Goal: Communication & Community: Participate in discussion

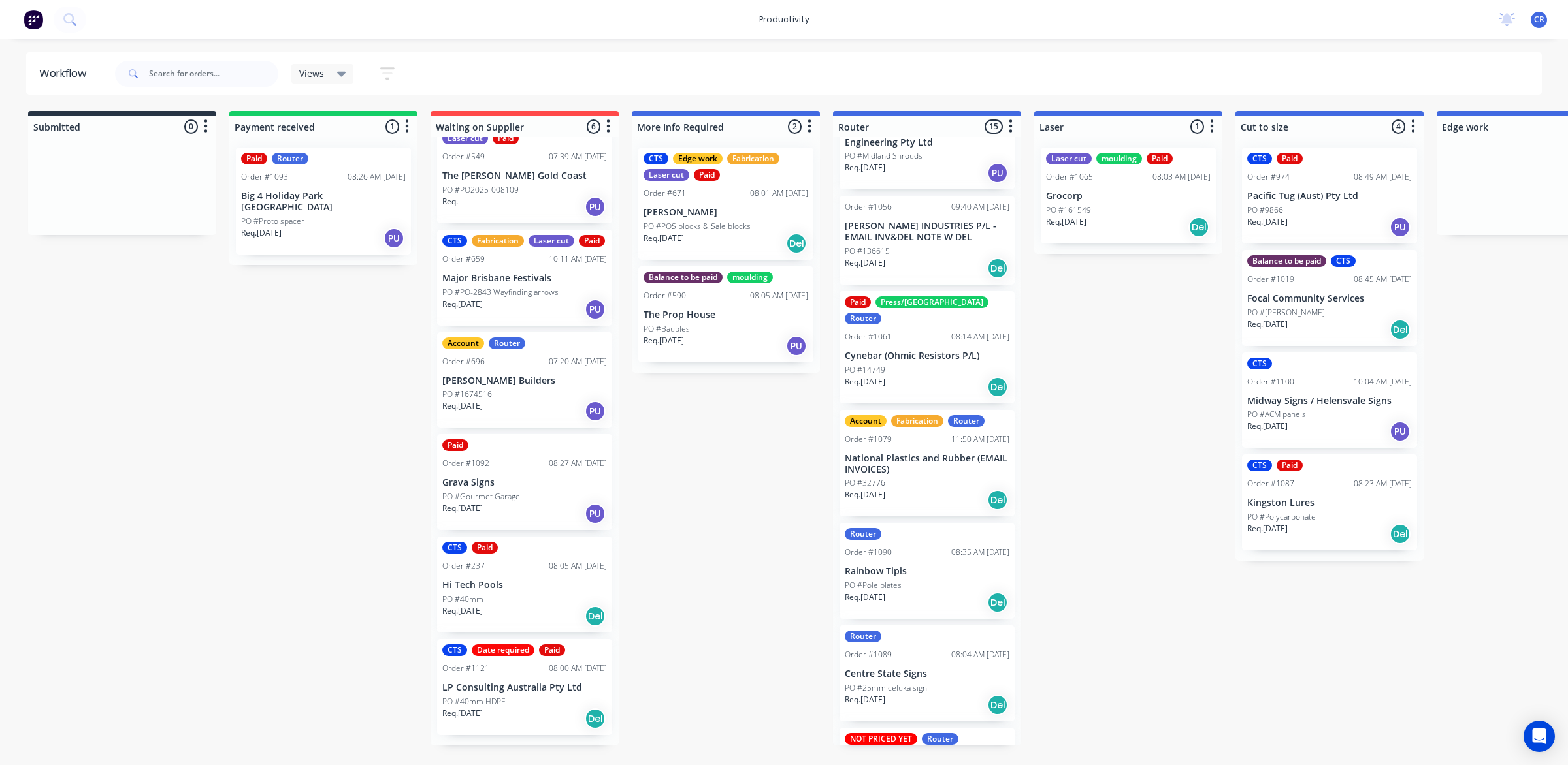
scroll to position [653, 0]
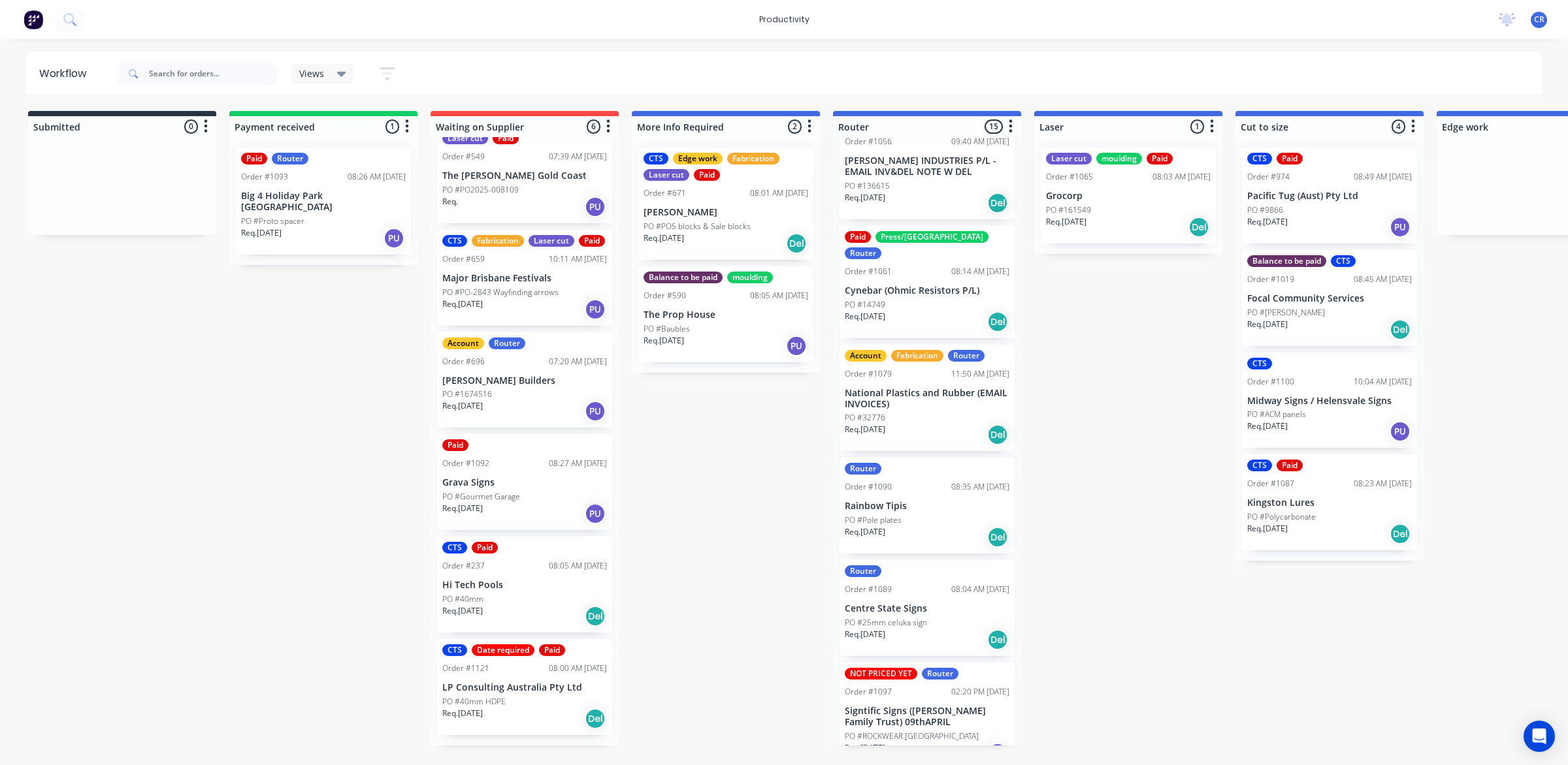
click at [908, 706] on p "Signtific Signs ([PERSON_NAME] Family Trust) 09thAPRIL" at bounding box center [926, 717] width 165 height 22
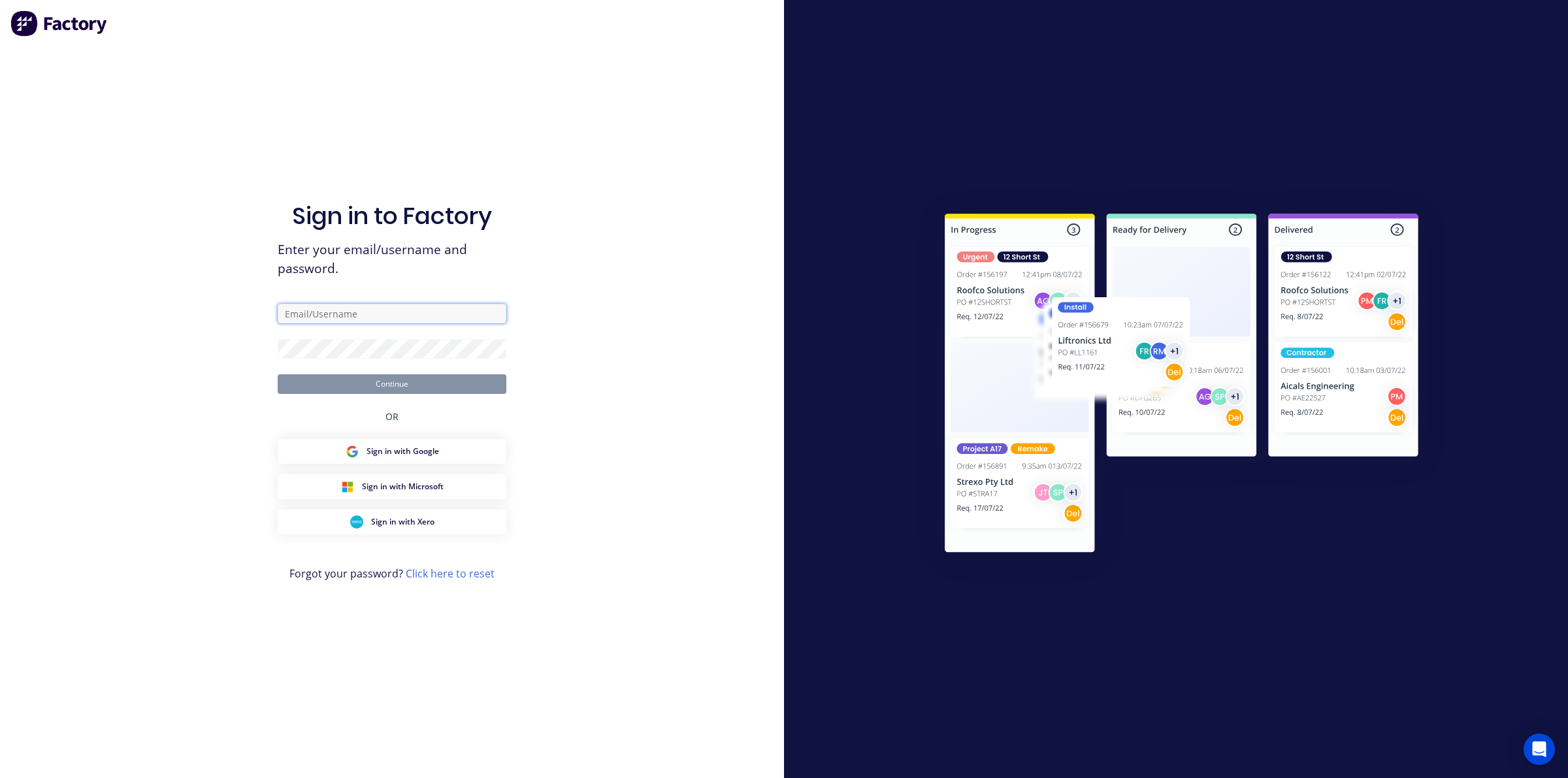
click at [435, 313] on input "text" at bounding box center [392, 313] width 229 height 20
type input "[EMAIL_ADDRESS][DOMAIN_NAME]"
click at [278, 374] on button "Continue" at bounding box center [392, 383] width 229 height 20
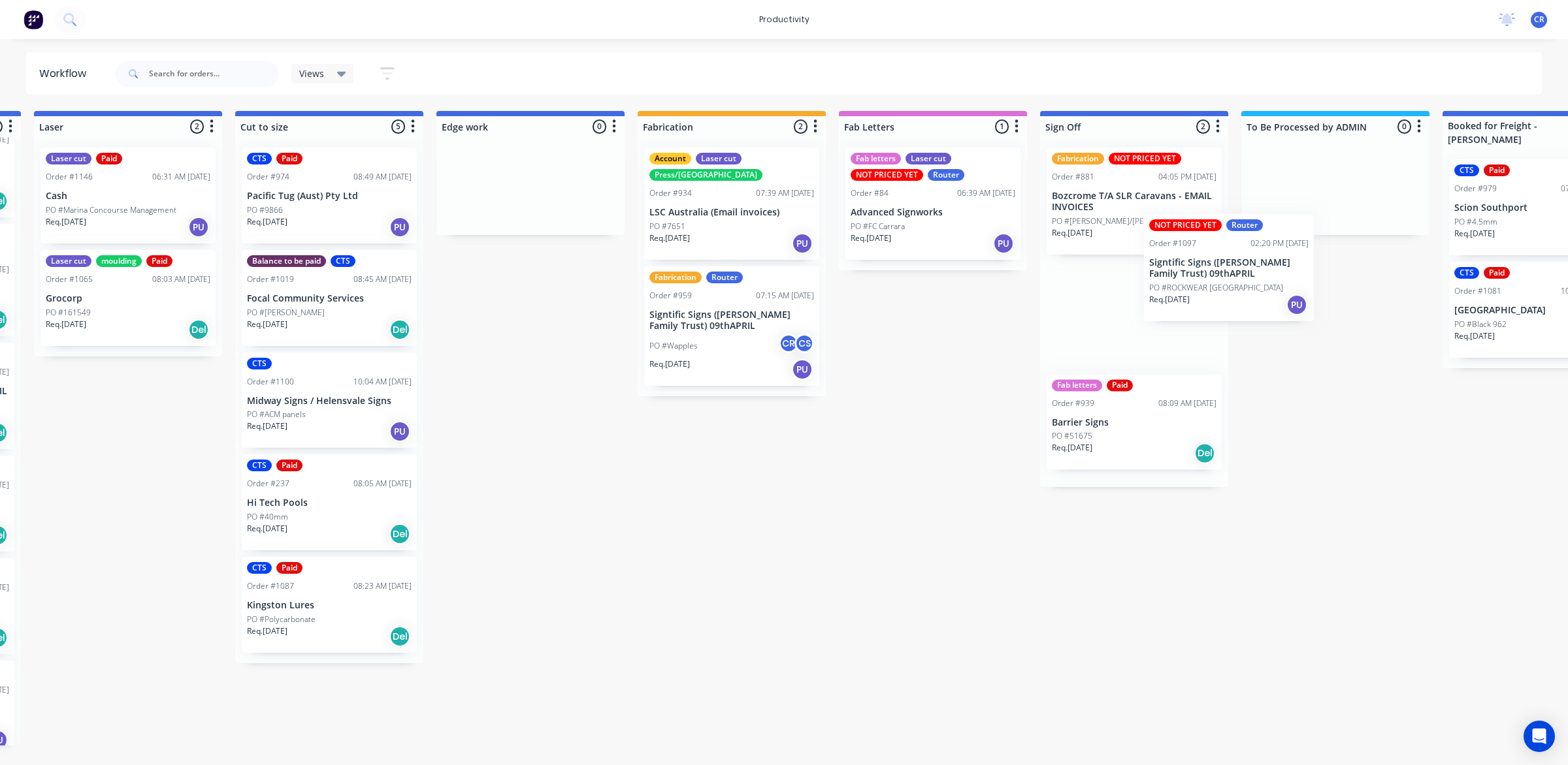
scroll to position [0, 1004]
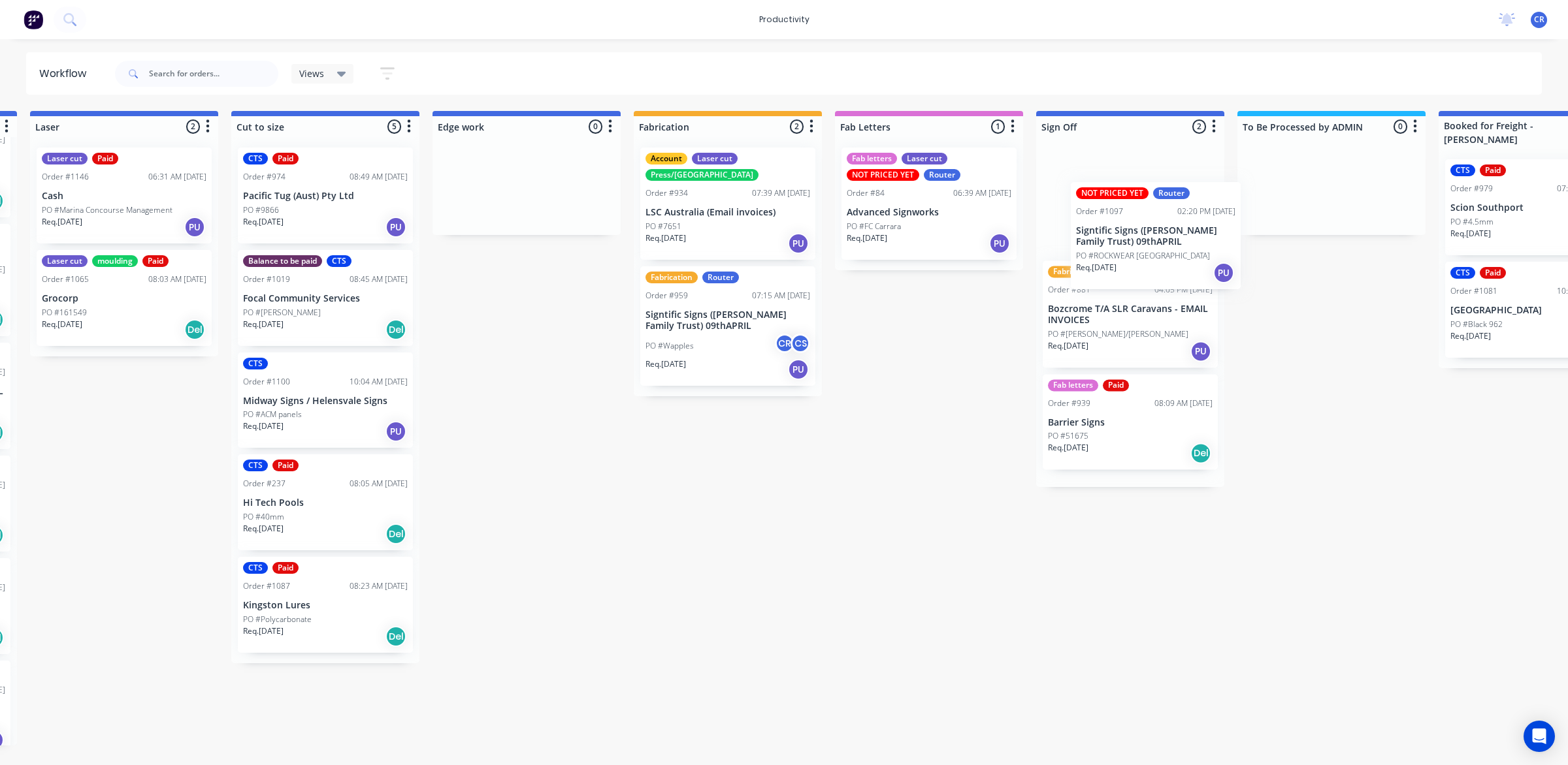
drag, startPoint x: 896, startPoint y: 709, endPoint x: 1119, endPoint y: 238, distance: 521.1
click at [1119, 238] on div "Submitted 1 Sort By Created date Required date Order number Customer name Most …" at bounding box center [548, 428] width 3126 height 635
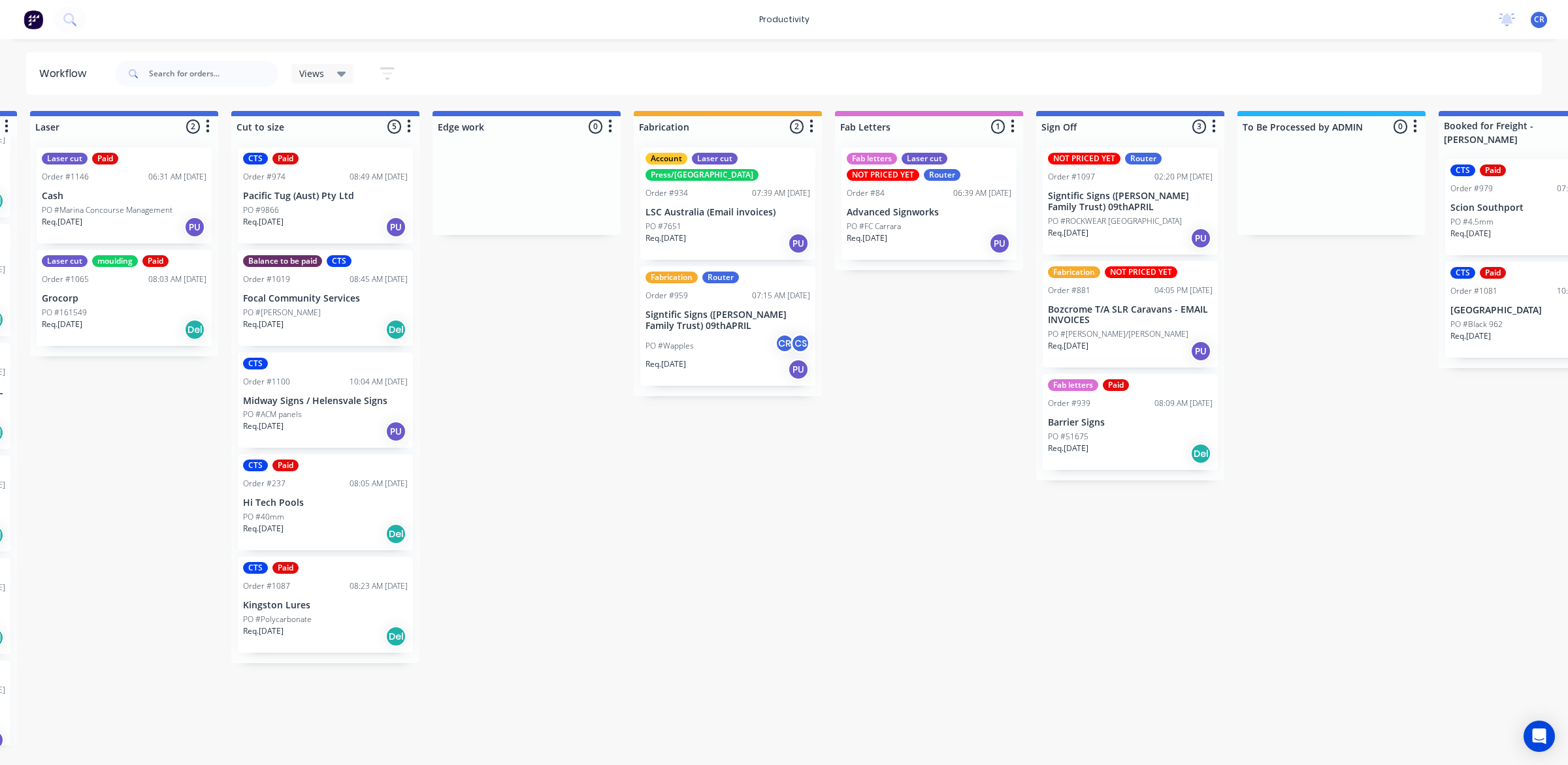
click at [1110, 227] on div "Req. [DATE] PU" at bounding box center [1130, 238] width 165 height 22
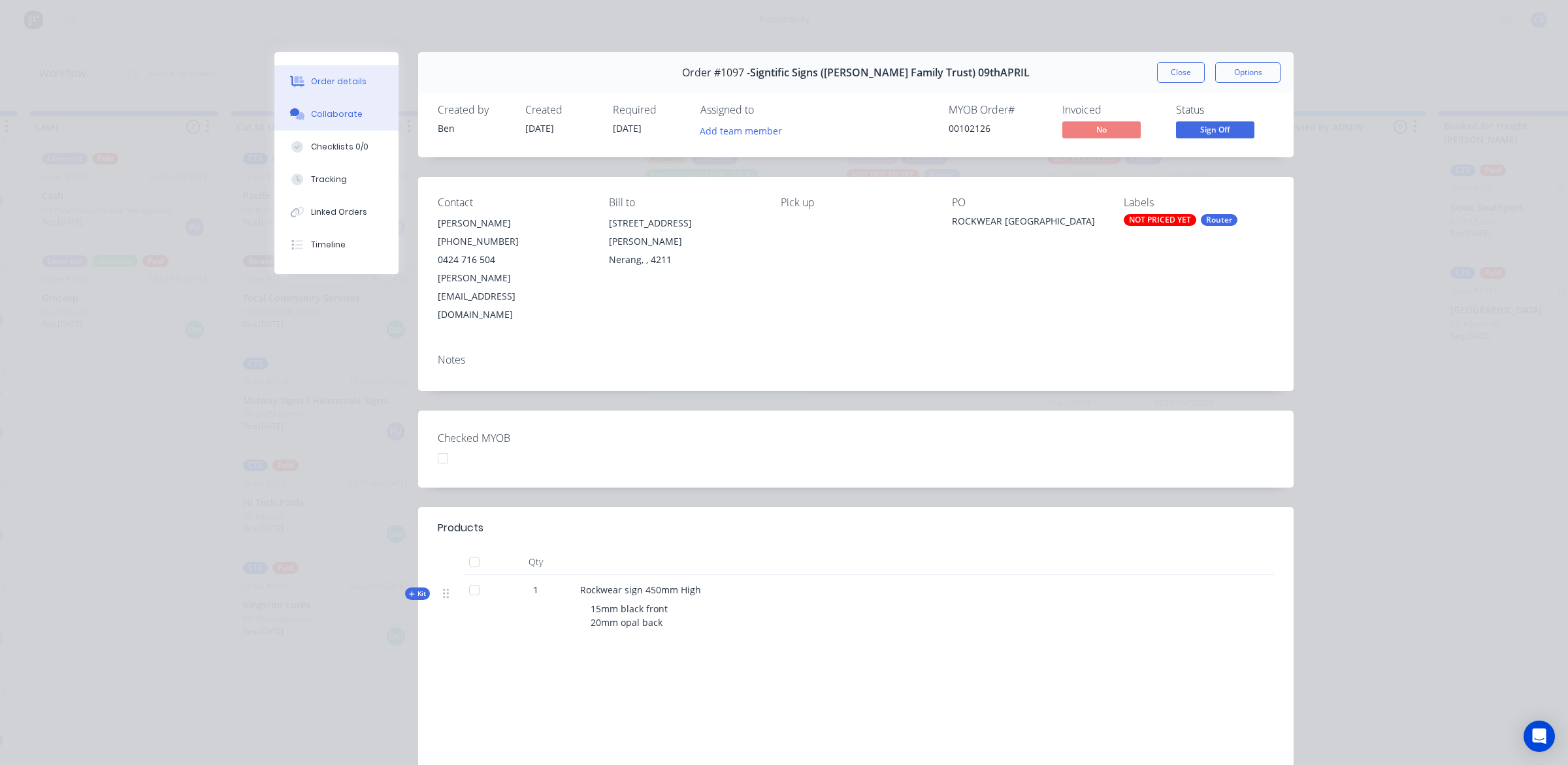
click at [357, 119] on button "Collaborate" at bounding box center [336, 114] width 124 height 32
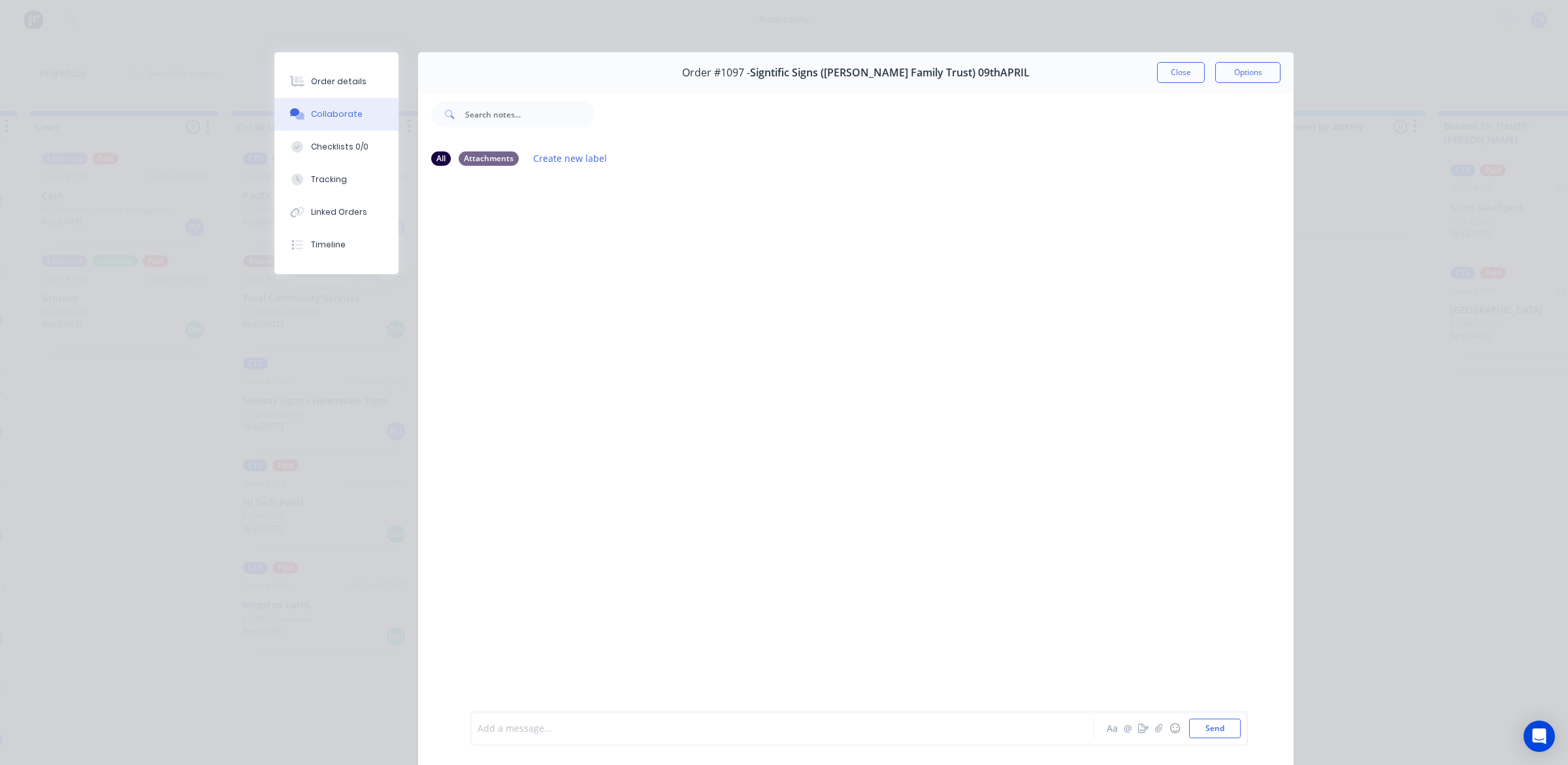
click at [582, 726] on div at bounding box center [764, 729] width 571 height 13
click at [589, 736] on div "@Ben" at bounding box center [763, 728] width 572 height 20
click at [576, 730] on div "@Ben" at bounding box center [764, 729] width 571 height 13
click at [935, 725] on div "@Ben Material = 20mm OPAL 1270mm x 1220mm, 15mm BLACK 1570mm x x1220mm, 6mm CLE…" at bounding box center [764, 729] width 571 height 13
click at [1222, 726] on button "Send" at bounding box center [1214, 728] width 51 height 20
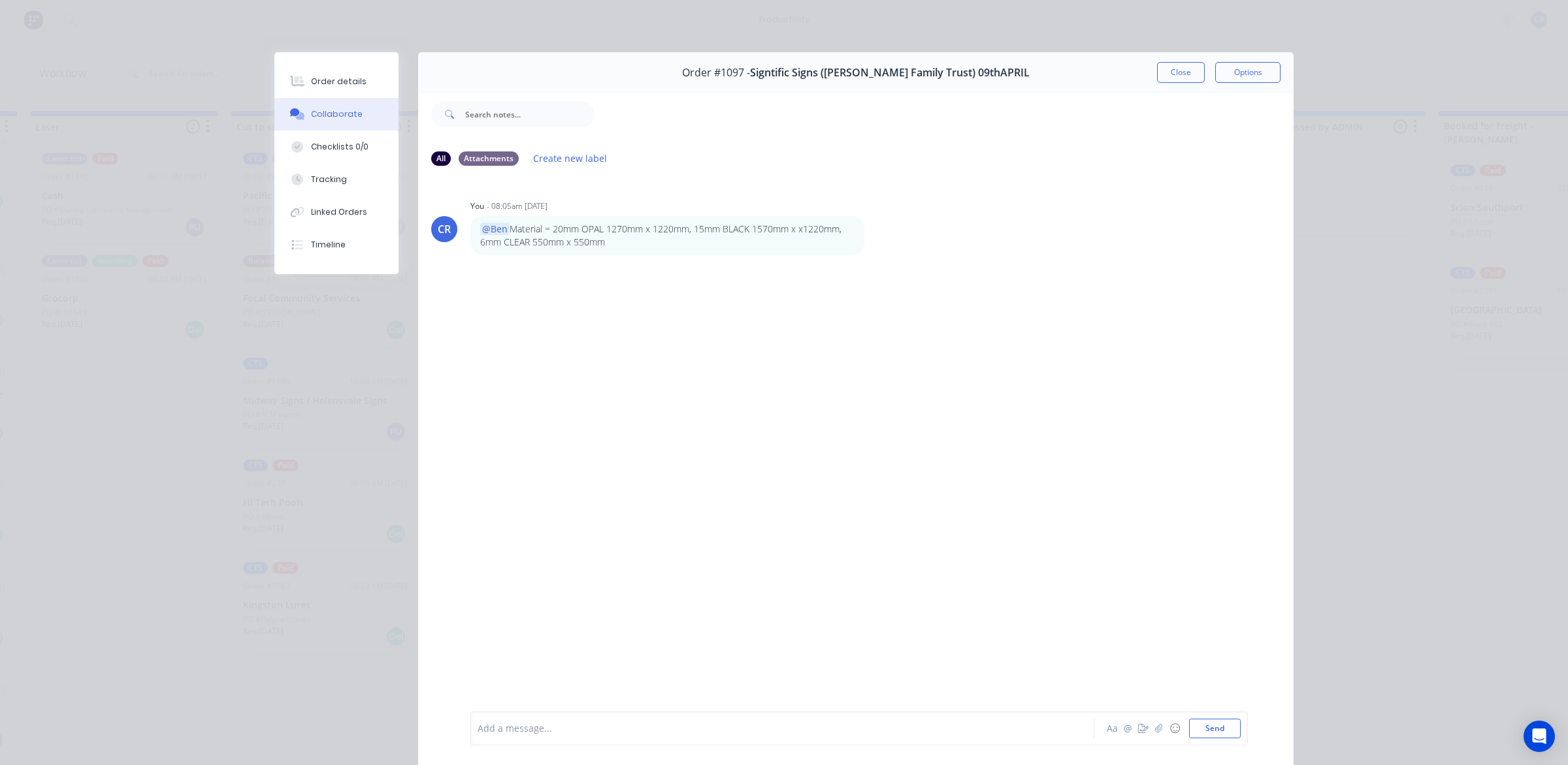
click at [1020, 737] on div "Add a message..." at bounding box center [763, 728] width 572 height 20
click at [1191, 729] on button "Send" at bounding box center [1214, 728] width 51 height 20
click at [1183, 78] on button "Close" at bounding box center [1181, 73] width 47 height 21
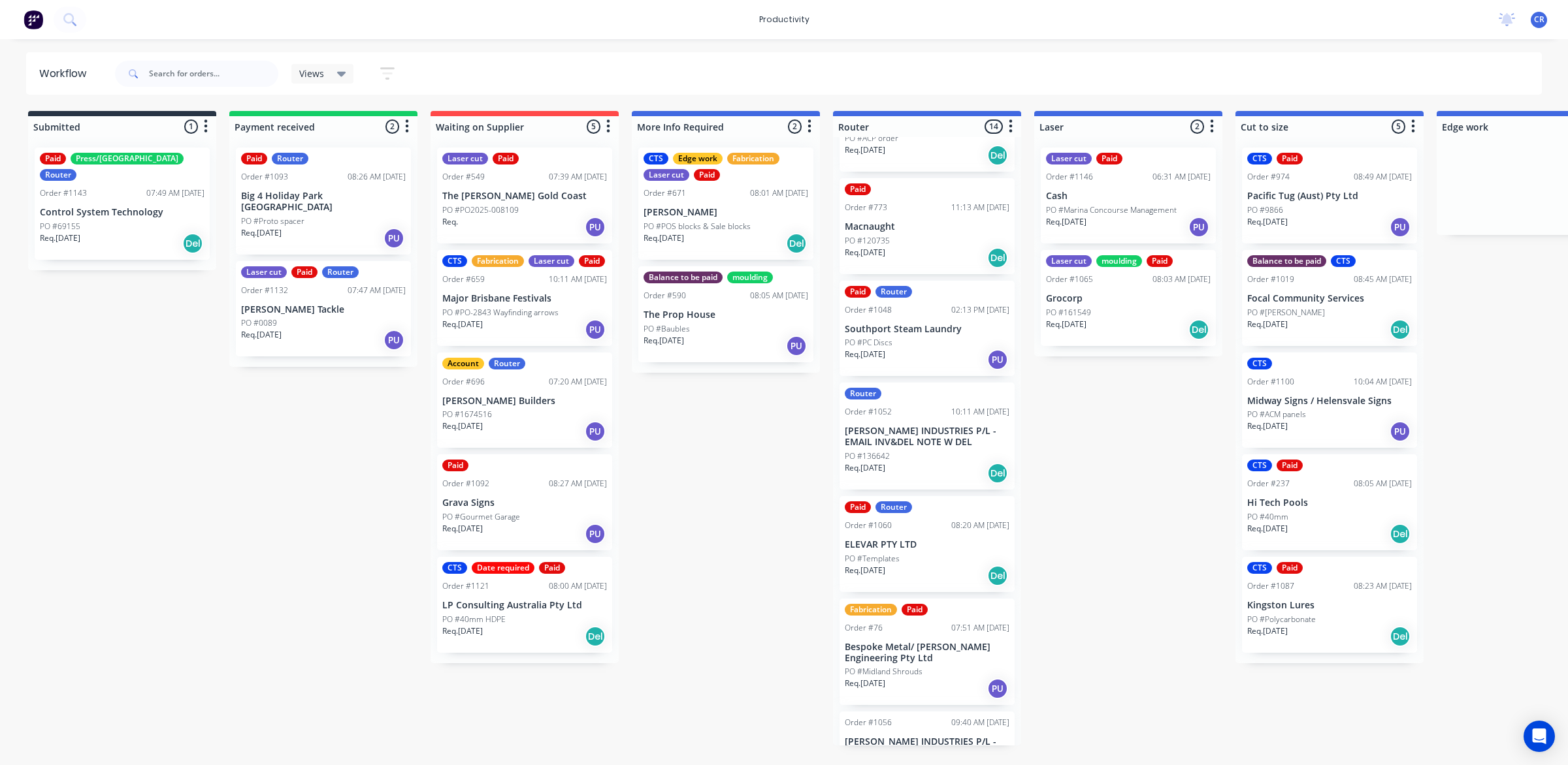
scroll to position [0, 0]
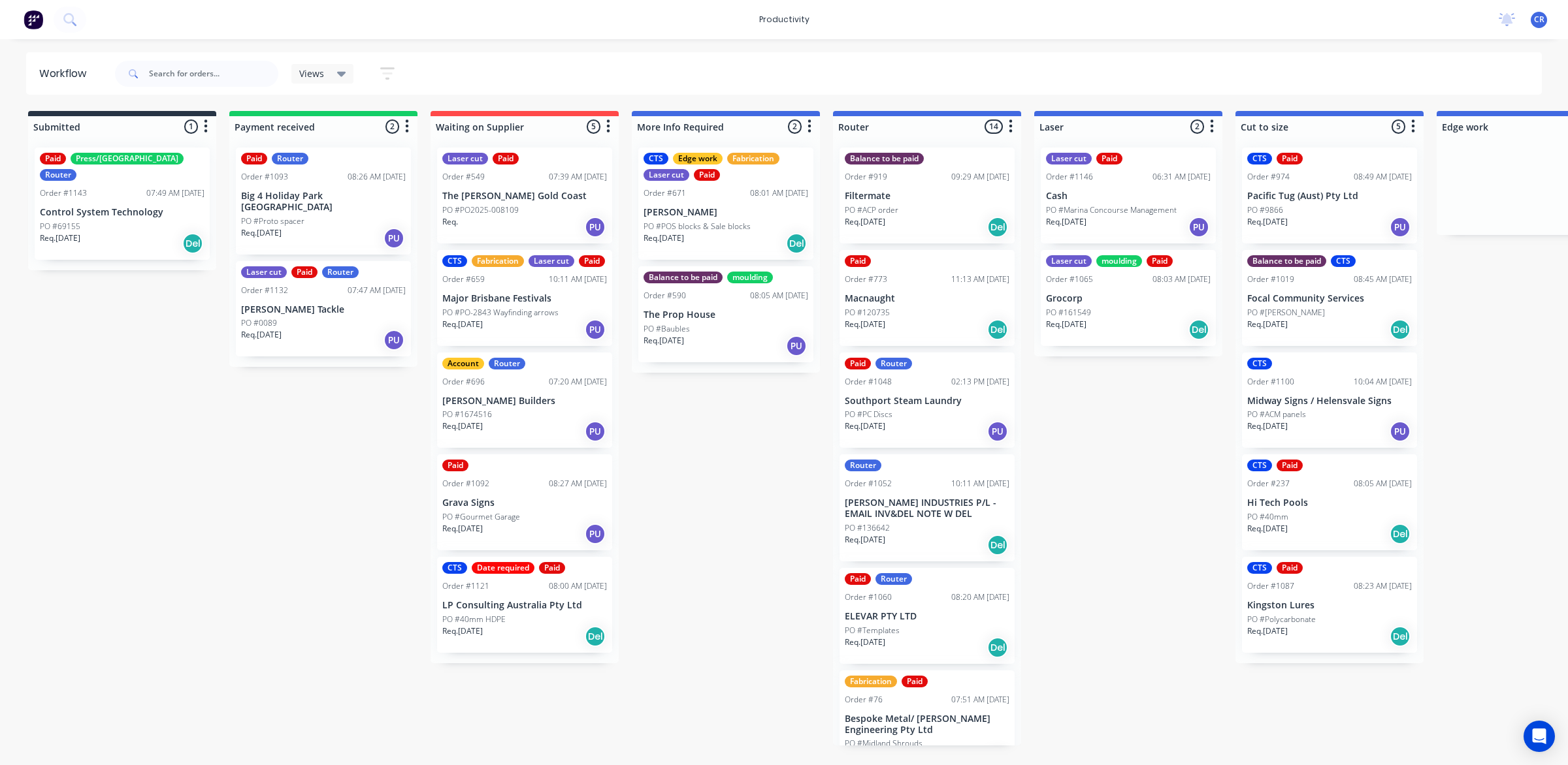
click at [913, 305] on div "Paid Order #773 11:13 AM [DATE] Macnaught PO #120735 Req. [DATE] Del" at bounding box center [927, 298] width 175 height 96
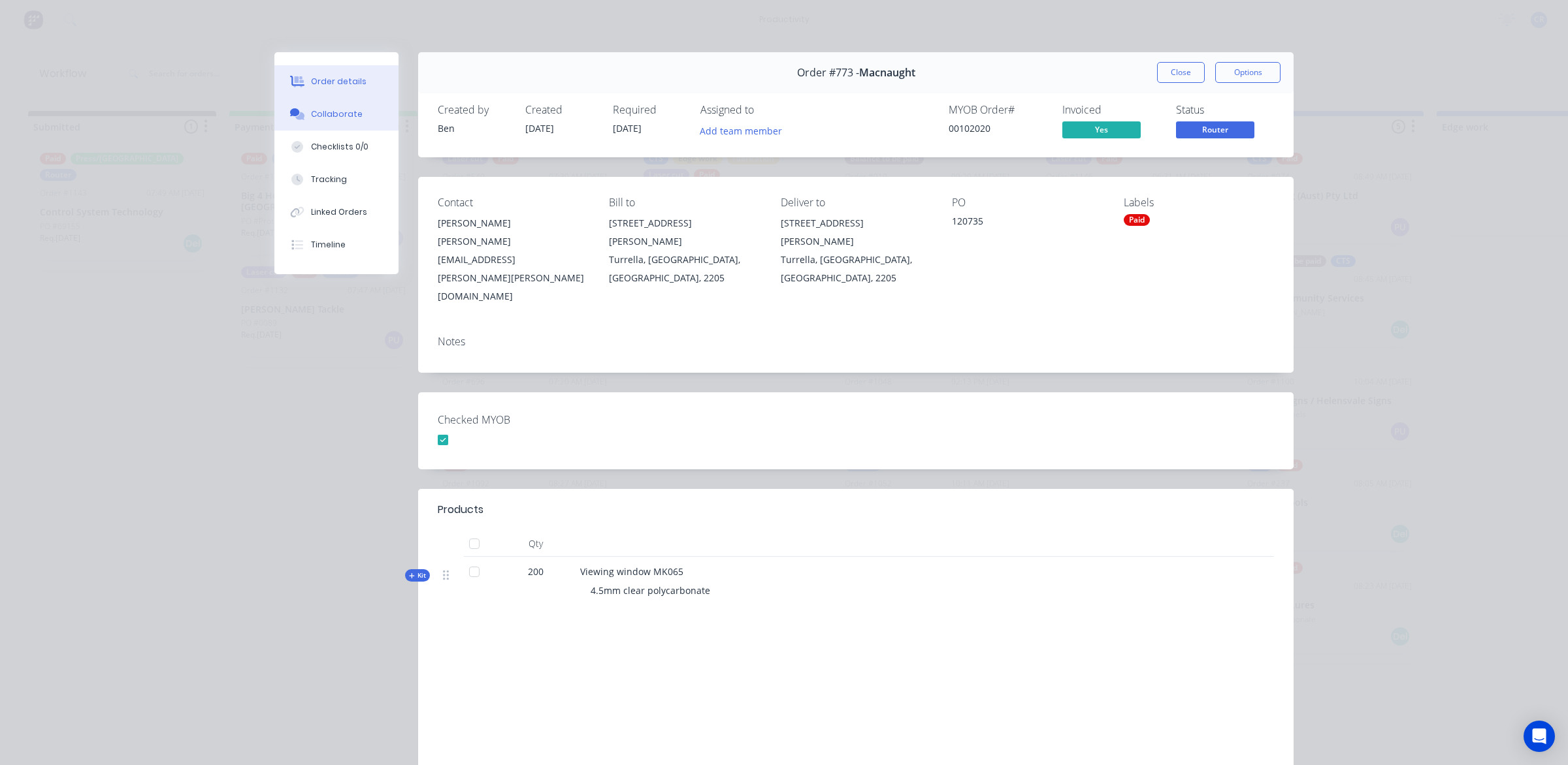
click at [336, 114] on div "Collaborate" at bounding box center [336, 114] width 51 height 12
